Goal: Task Accomplishment & Management: Use online tool/utility

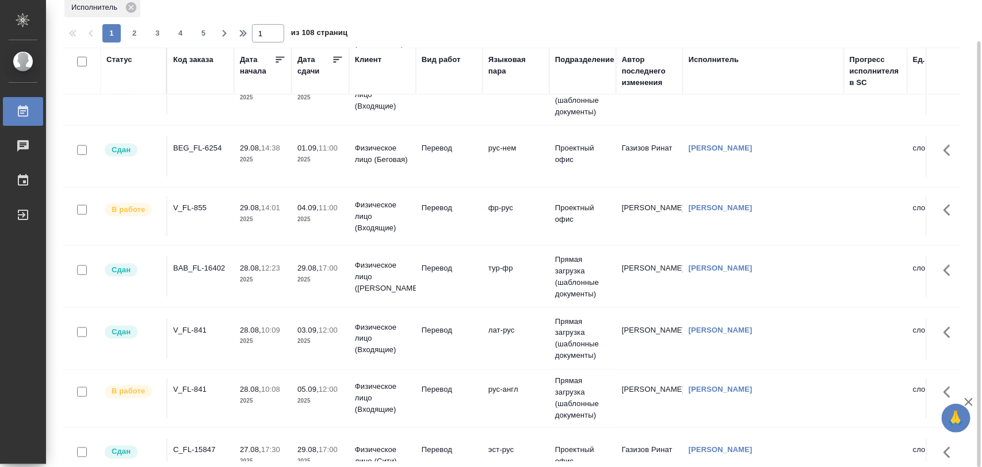
scroll to position [719, 0]
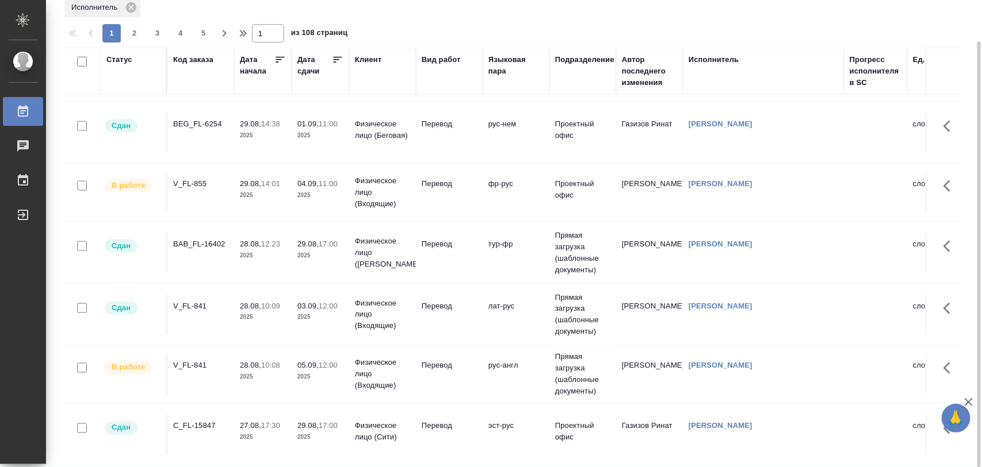
click at [205, 364] on td "V_FL-841" at bounding box center [200, 375] width 67 height 40
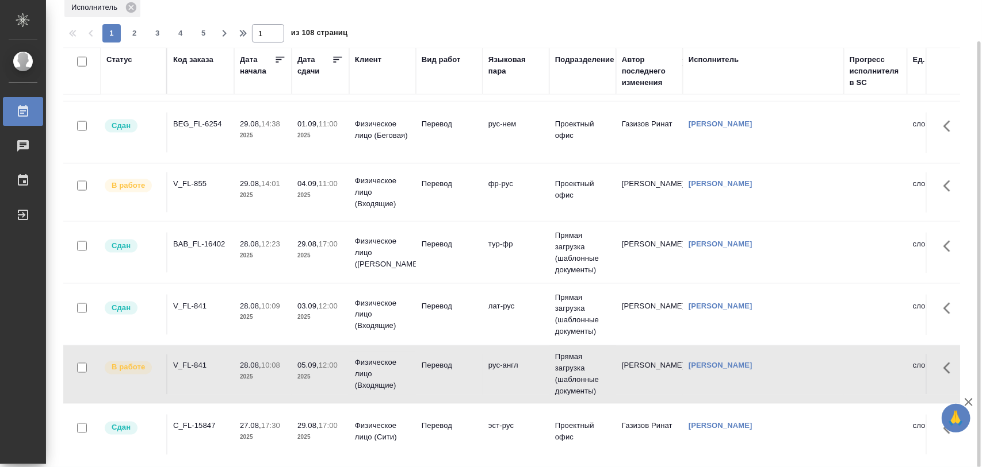
scroll to position [359, 0]
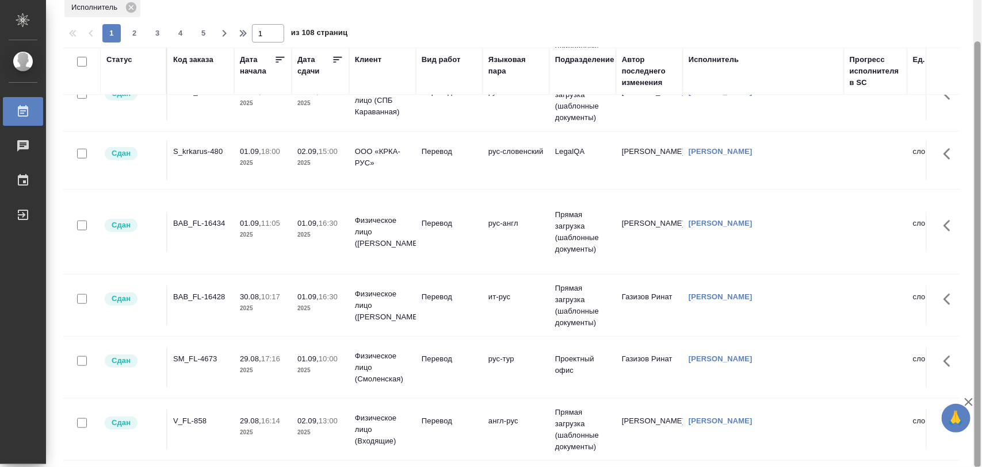
drag, startPoint x: 981, startPoint y: 126, endPoint x: 981, endPoint y: 50, distance: 76.5
click at [981, 50] on div at bounding box center [977, 234] width 9 height 468
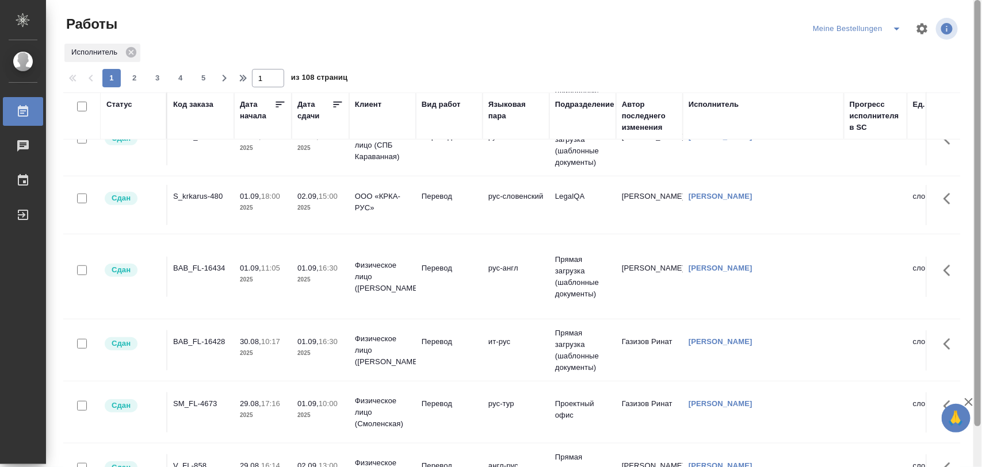
drag, startPoint x: 978, startPoint y: 62, endPoint x: 904, endPoint y: 30, distance: 79.9
click at [980, 1] on div at bounding box center [977, 234] width 9 height 468
click at [895, 30] on icon "split button" at bounding box center [897, 29] width 14 height 14
click at [857, 51] on li "Стандартные настройки" at bounding box center [859, 52] width 110 height 18
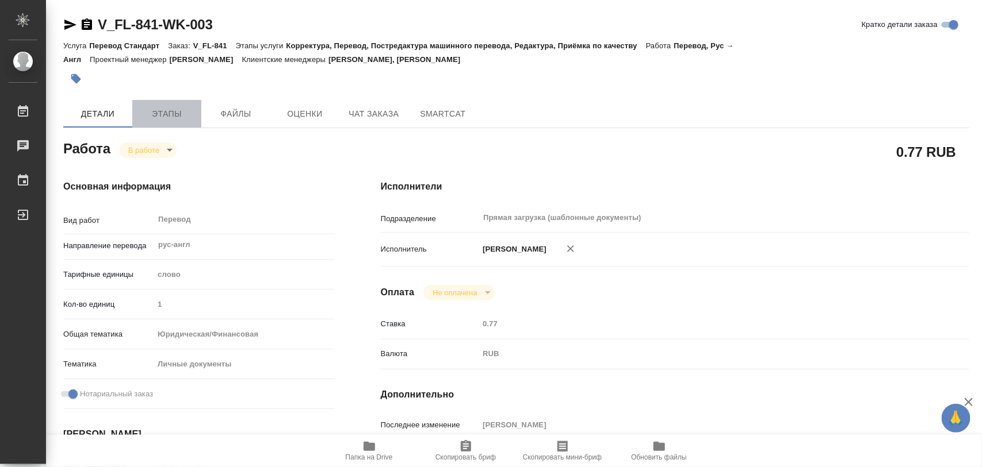
click at [179, 113] on span "Этапы" at bounding box center [166, 114] width 55 height 14
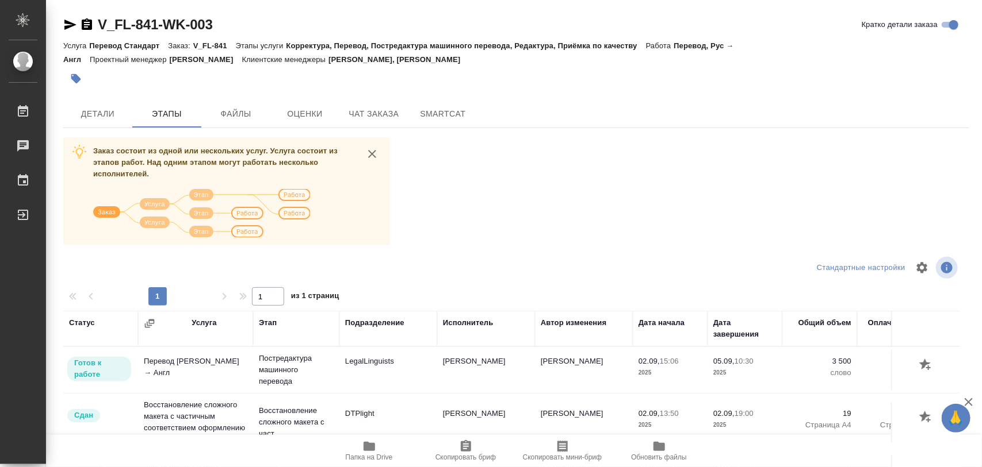
click at [480, 371] on td "Фадеева Елена Николаевна" at bounding box center [486, 370] width 98 height 40
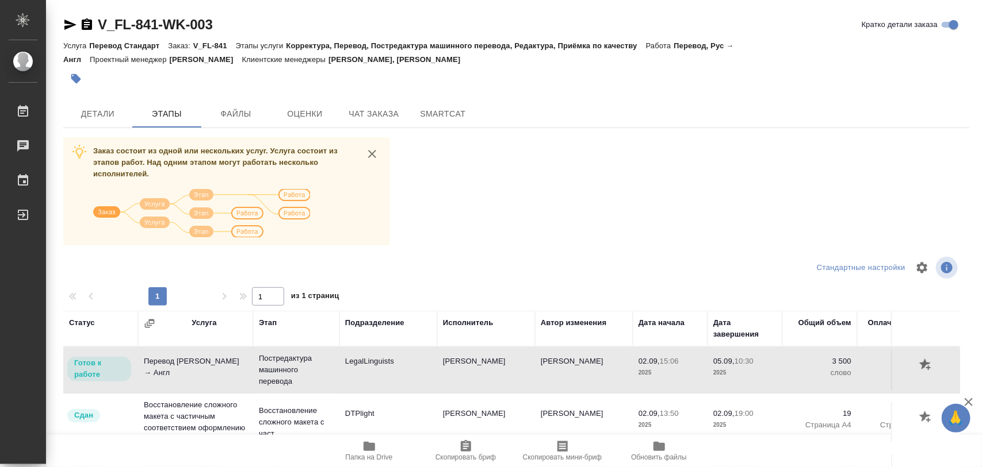
click at [480, 371] on td "Фадеева Елена Николаевна" at bounding box center [486, 370] width 98 height 40
click at [479, 371] on td "Фадеева Елена Николаевна" at bounding box center [486, 370] width 98 height 40
click at [472, 356] on td "Фадеева Елена Николаевна" at bounding box center [486, 370] width 98 height 40
click at [469, 362] on td "Фадеева Елена Николаевна" at bounding box center [486, 370] width 98 height 40
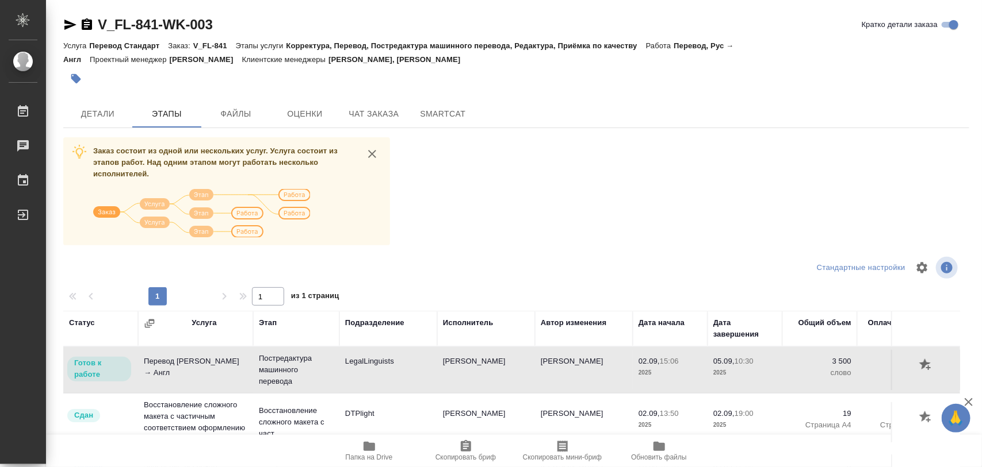
click at [469, 362] on td "Фадеева Елена Николаевна" at bounding box center [486, 370] width 98 height 40
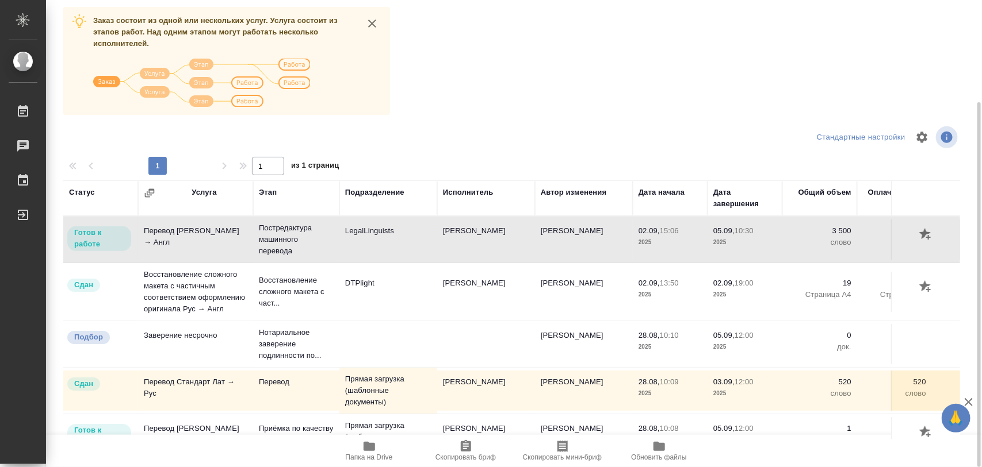
click at [474, 232] on td "Фадеева Елена Николаевна" at bounding box center [486, 240] width 98 height 40
click at [488, 386] on td "[PERSON_NAME]" at bounding box center [486, 391] width 98 height 40
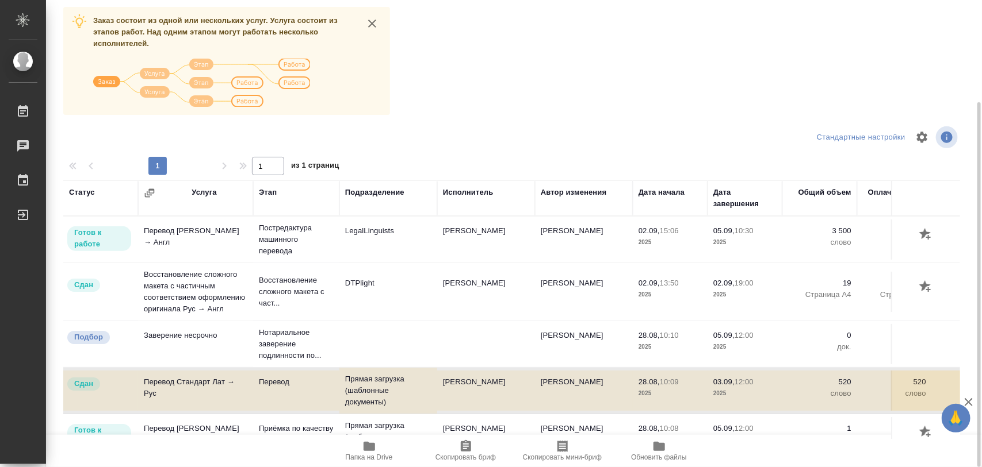
click at [488, 386] on td "[PERSON_NAME]" at bounding box center [486, 391] width 98 height 40
click at [472, 235] on td "Фадеева Елена Николаевна" at bounding box center [486, 240] width 98 height 40
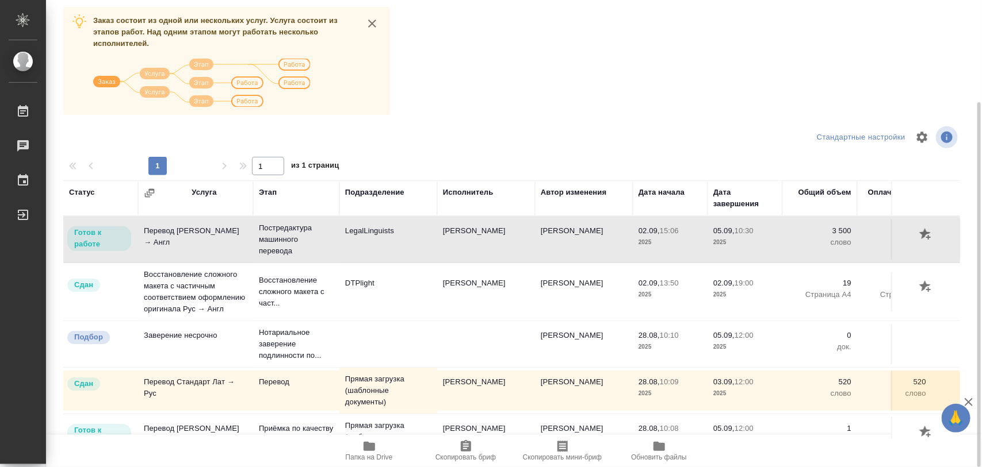
click at [563, 230] on td "Фадеева Елена" at bounding box center [584, 240] width 98 height 40
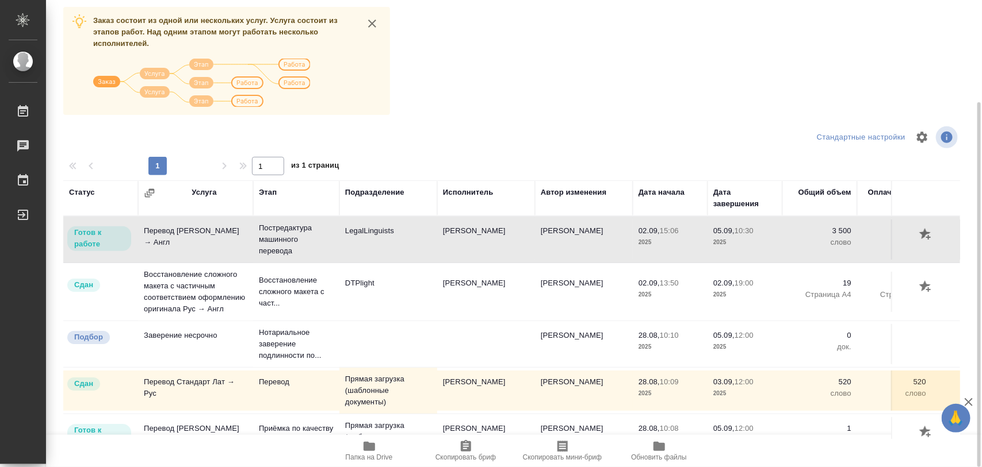
click at [563, 230] on td "Фадеева Елена" at bounding box center [584, 240] width 98 height 40
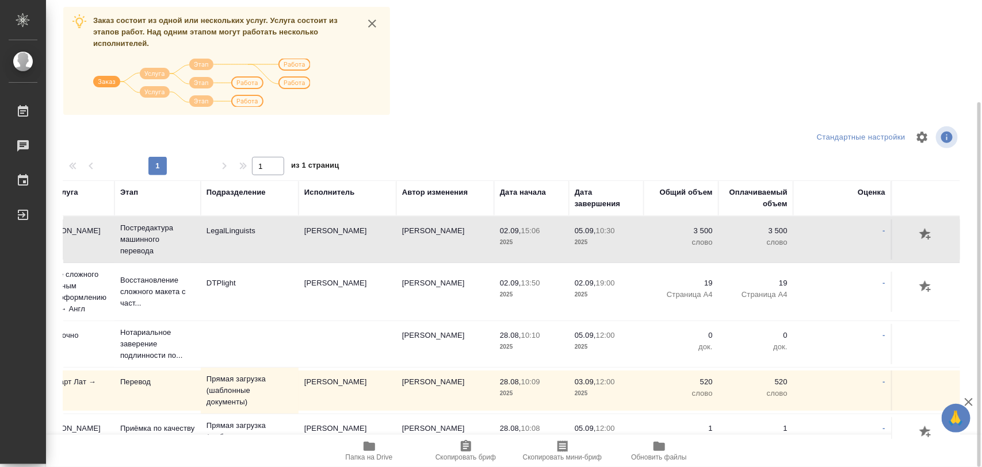
scroll to position [0, 0]
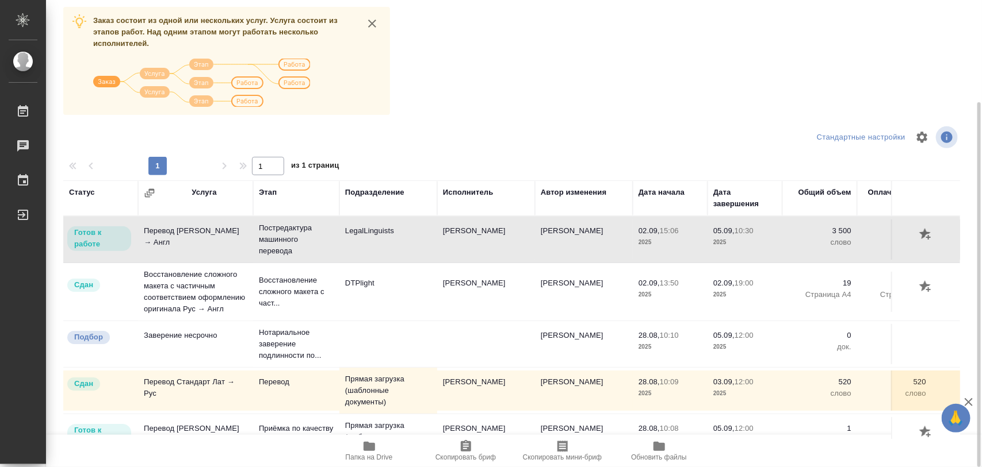
click at [193, 239] on td "Перевод Стандарт Рус → Англ" at bounding box center [195, 240] width 115 height 40
click at [191, 237] on td "Перевод Стандарт Рус → Англ" at bounding box center [195, 240] width 115 height 40
click at [118, 239] on p "Готов к работе" at bounding box center [99, 238] width 50 height 23
click at [164, 233] on td "Перевод Стандарт Рус → Англ" at bounding box center [195, 240] width 115 height 40
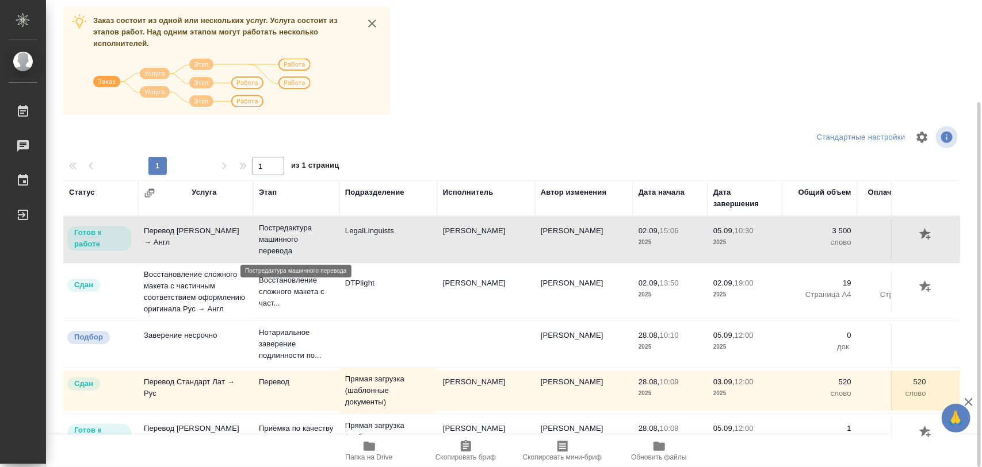
click at [279, 239] on p "Постредактура машинного перевода" at bounding box center [296, 240] width 75 height 34
click at [377, 237] on td "LegalLinguists" at bounding box center [388, 240] width 98 height 40
click at [490, 231] on td "Фадеева Елена Николаевна" at bounding box center [486, 240] width 98 height 40
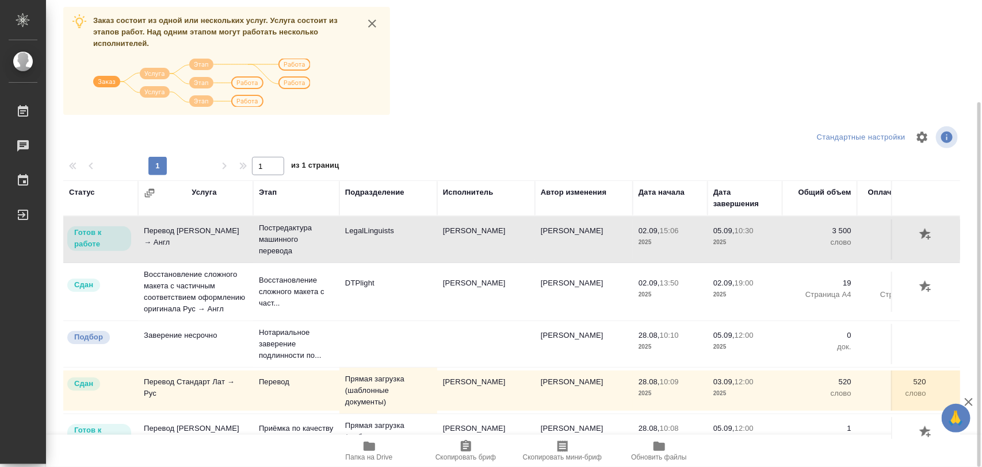
click at [490, 231] on td "Фадеева Елена Николаевна" at bounding box center [486, 240] width 98 height 40
click at [555, 230] on td "Фадеева Елена" at bounding box center [584, 240] width 98 height 40
click at [165, 279] on td "Восстановление сложного макета с частичным соответствием оформлению оригинала Р…" at bounding box center [195, 291] width 115 height 57
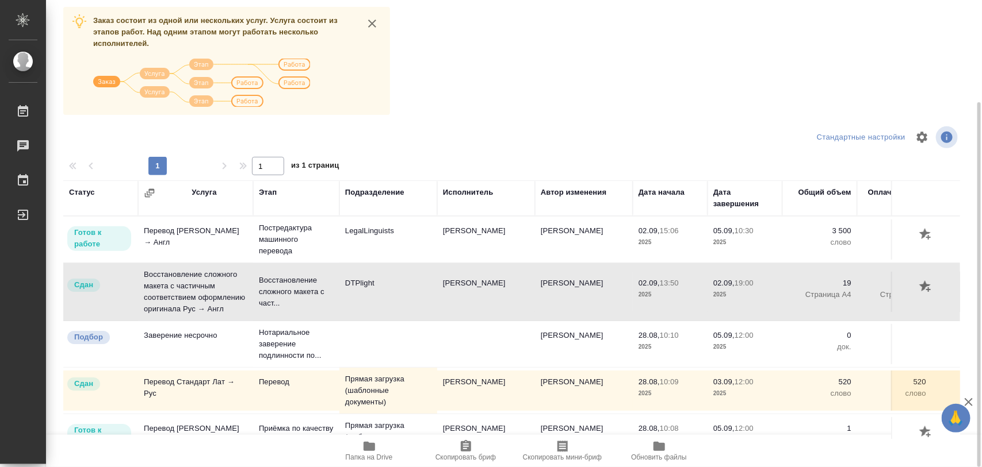
click at [167, 277] on td "Восстановление сложного макета с частичным соответствием оформлению оригинала Р…" at bounding box center [195, 291] width 115 height 57
click at [478, 290] on td "Бартеньева Светлана Владимировна" at bounding box center [486, 292] width 98 height 40
click at [564, 289] on td "[PERSON_NAME]" at bounding box center [584, 292] width 98 height 40
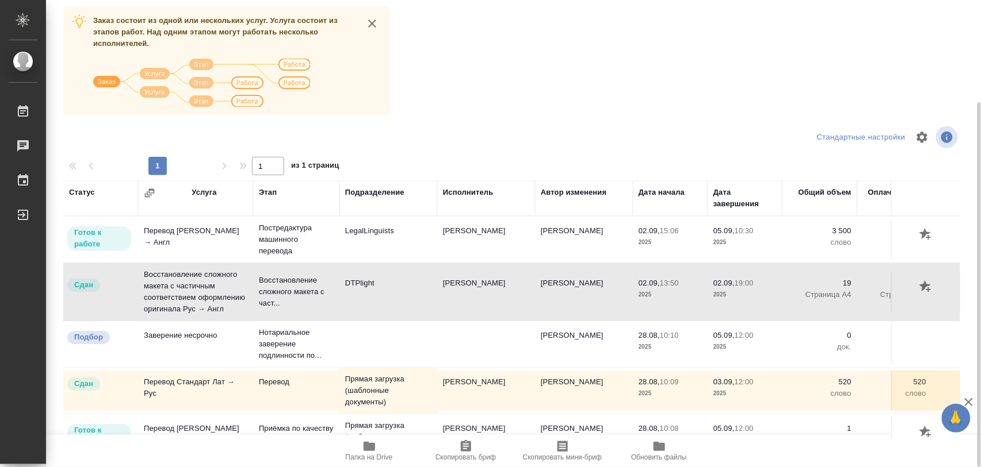
click at [564, 289] on td "[PERSON_NAME]" at bounding box center [584, 292] width 98 height 40
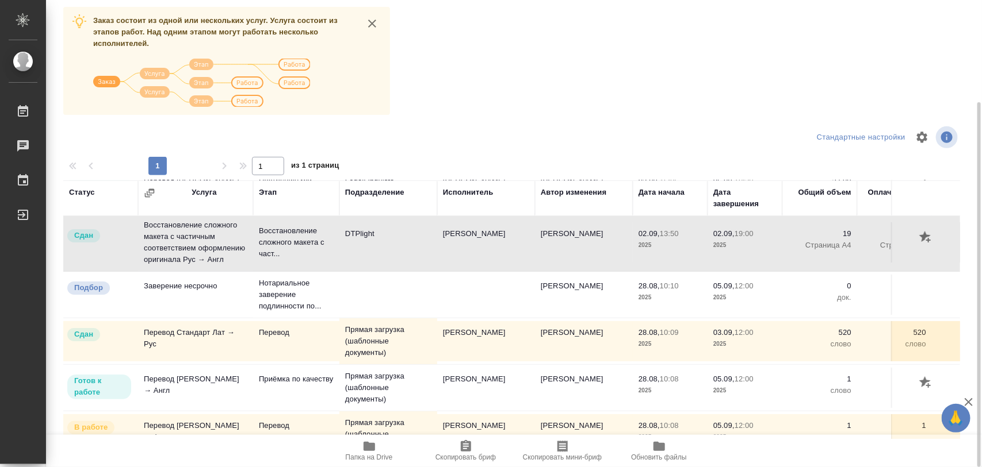
scroll to position [80, 0]
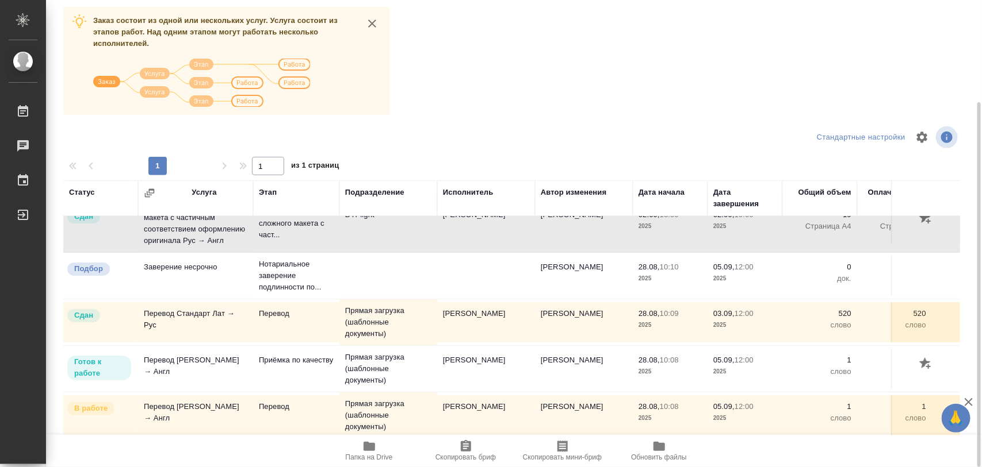
click at [368, 444] on icon "button" at bounding box center [368, 446] width 11 height 9
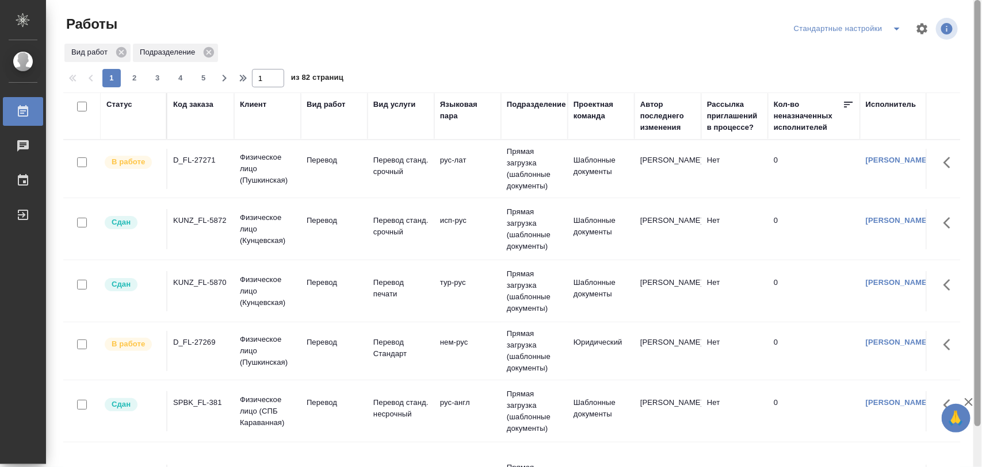
drag, startPoint x: 976, startPoint y: 113, endPoint x: 978, endPoint y: 65, distance: 47.8
click at [978, 65] on div at bounding box center [977, 213] width 6 height 427
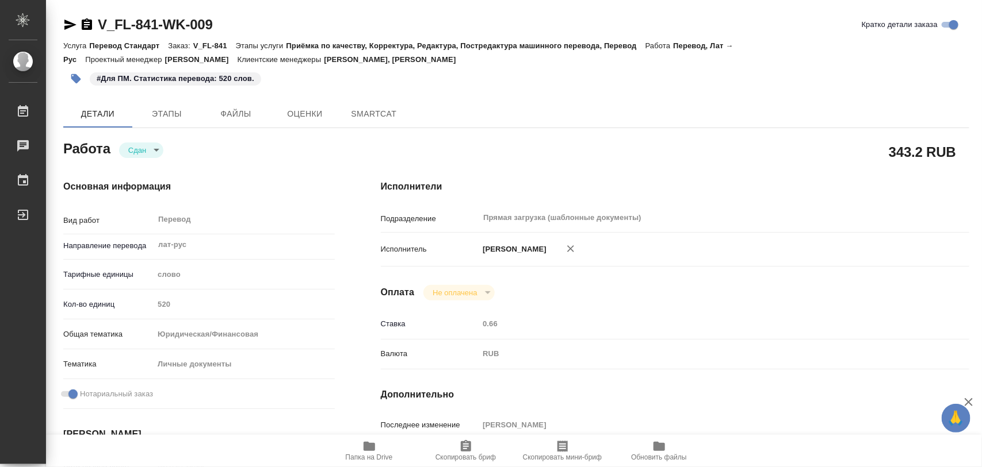
type textarea "x"
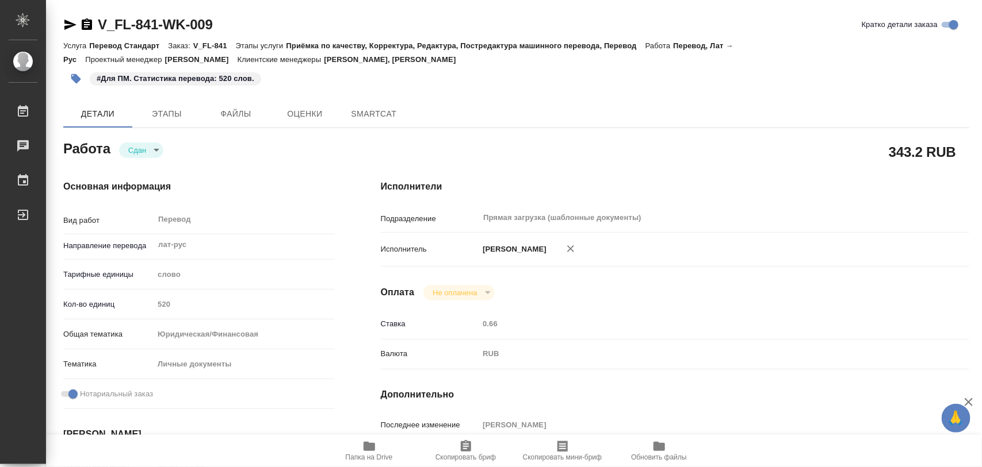
type textarea "x"
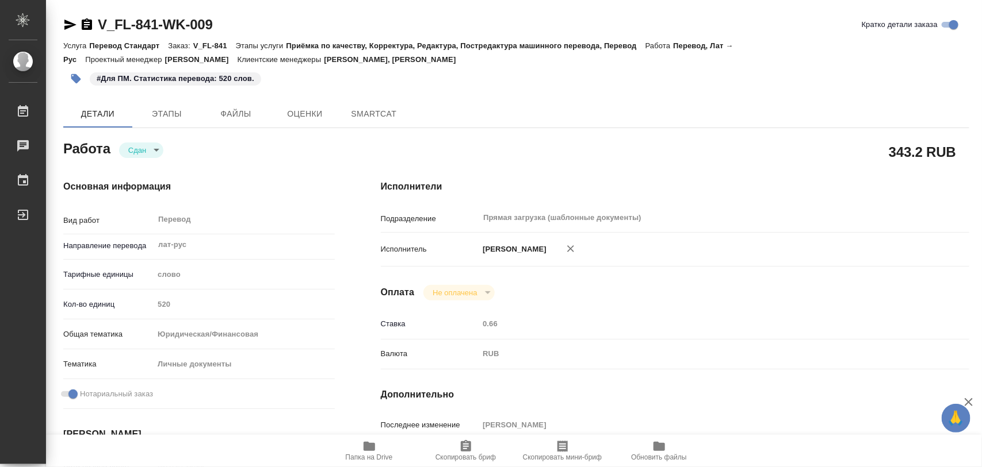
type textarea "x"
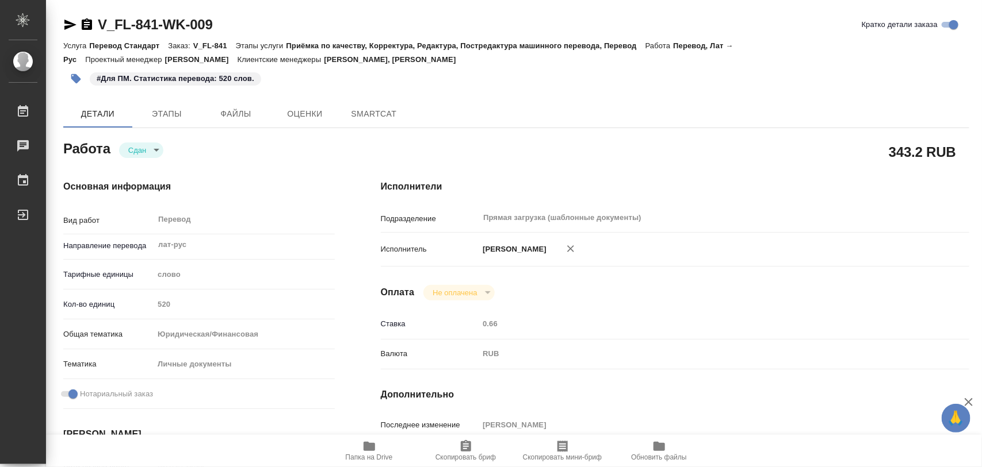
type textarea "x"
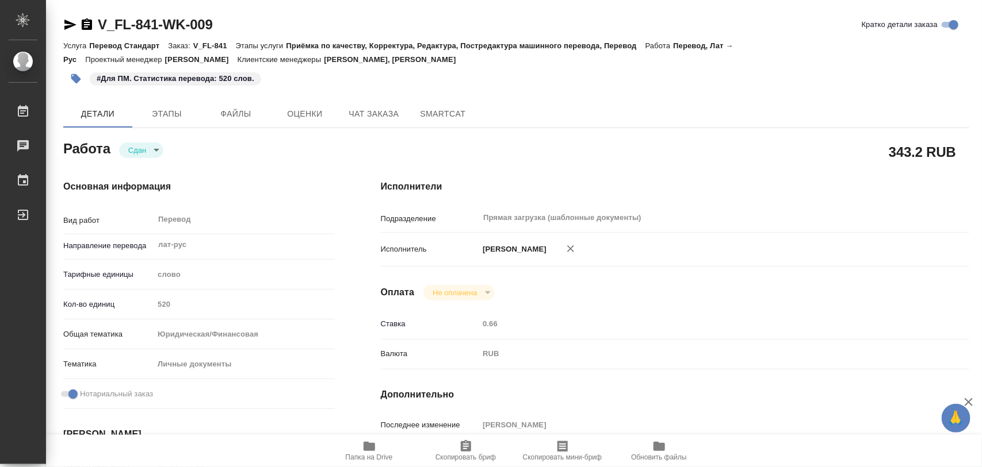
type textarea "x"
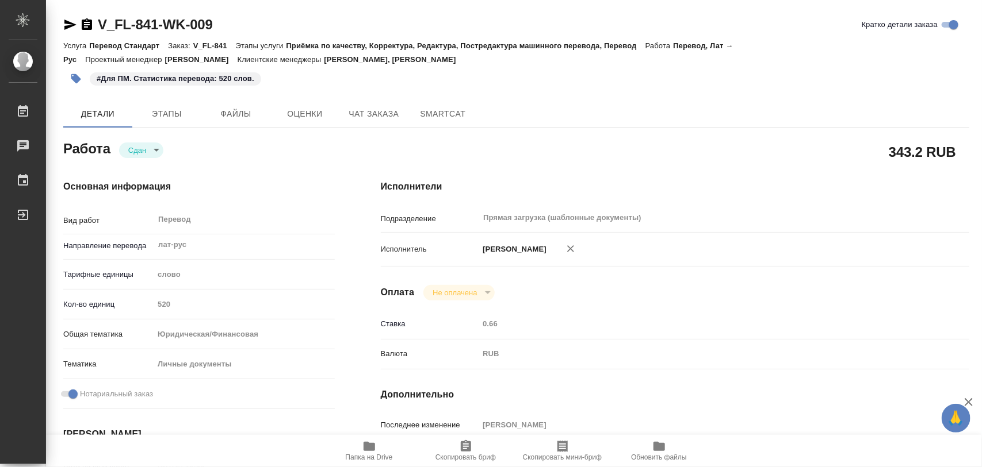
type textarea "x"
